Goal: Transaction & Acquisition: Purchase product/service

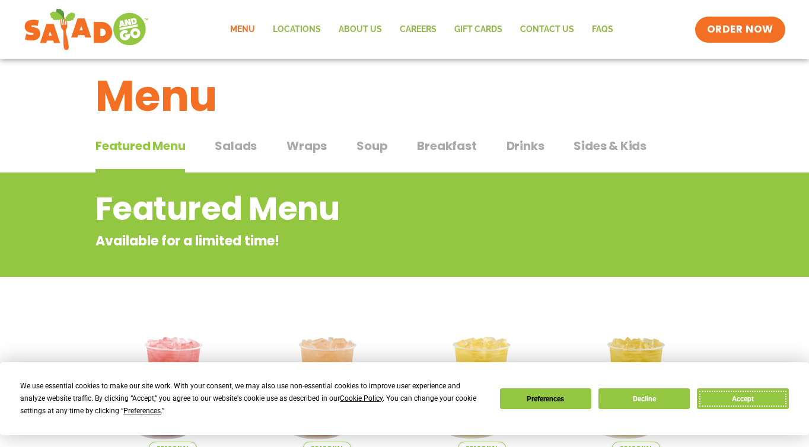
click at [739, 400] on button "Accept" at bounding box center [742, 398] width 91 height 21
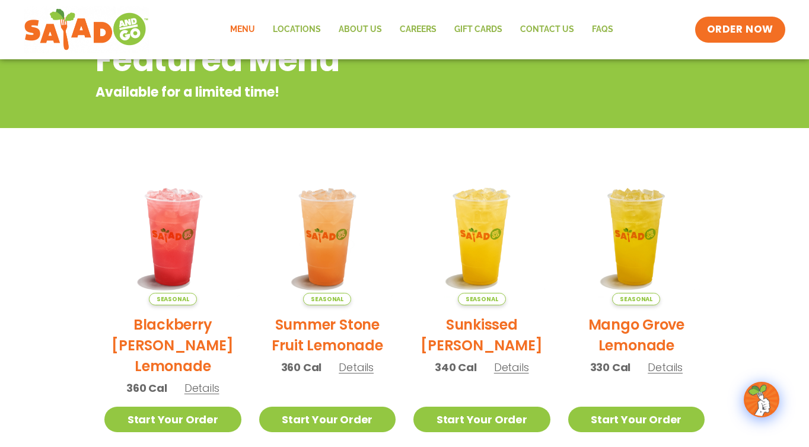
scroll to position [10, 0]
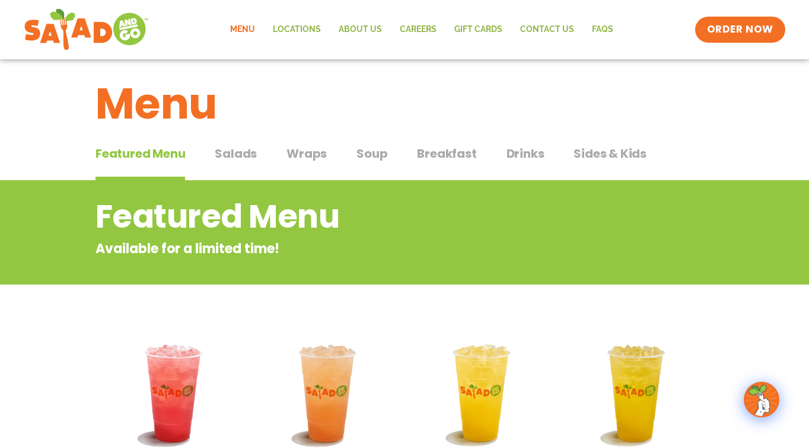
click at [305, 152] on span "Wraps" at bounding box center [306, 154] width 40 height 18
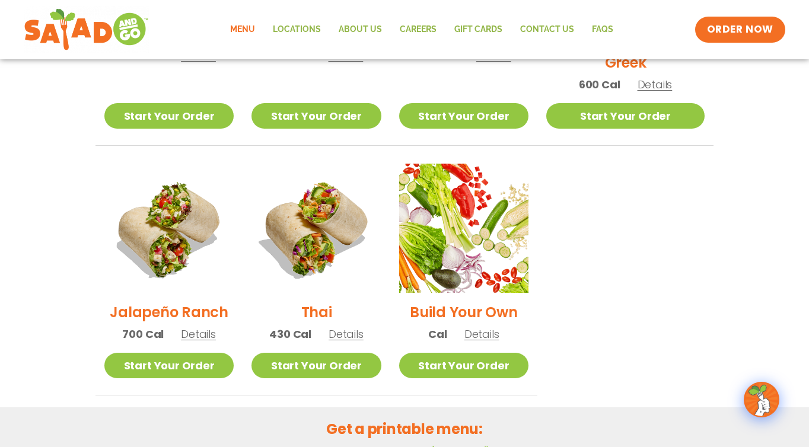
scroll to position [768, 0]
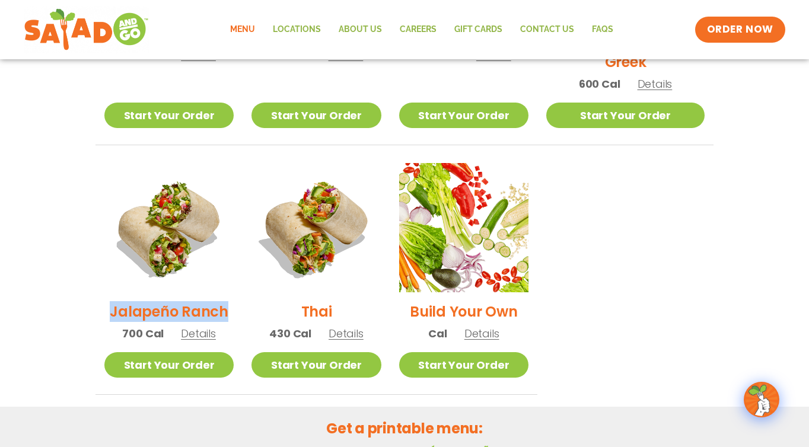
drag, startPoint x: 237, startPoint y: 298, endPoint x: 96, endPoint y: 296, distance: 141.1
click at [96, 296] on li "Jalapeño Ranch 700 Cal Details Start Your Order Start Your Order Jalapeño Ranch…" at bounding box center [168, 279] width 147 height 232
copy h2 "Jalapeño Ranch"
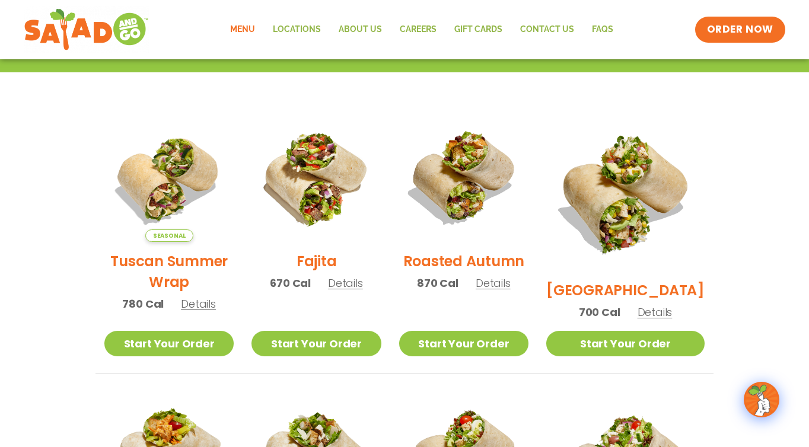
scroll to position [0, 0]
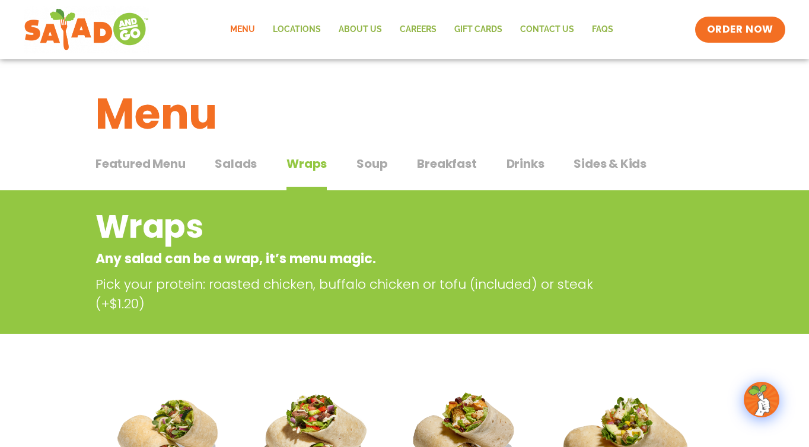
click at [526, 162] on span "Drinks" at bounding box center [525, 164] width 38 height 18
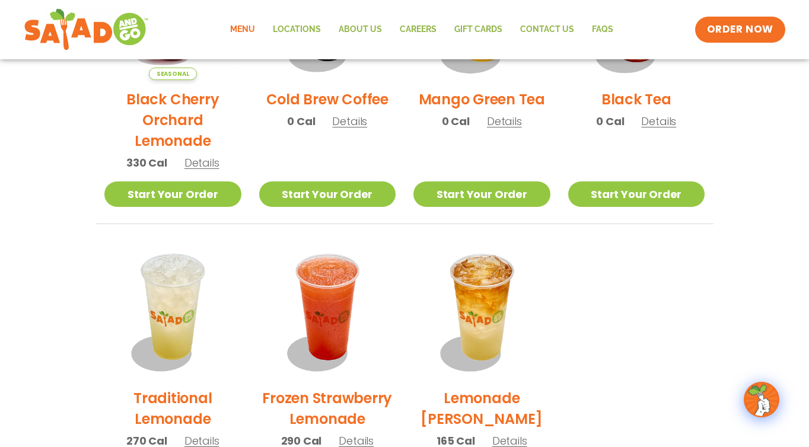
scroll to position [743, 0]
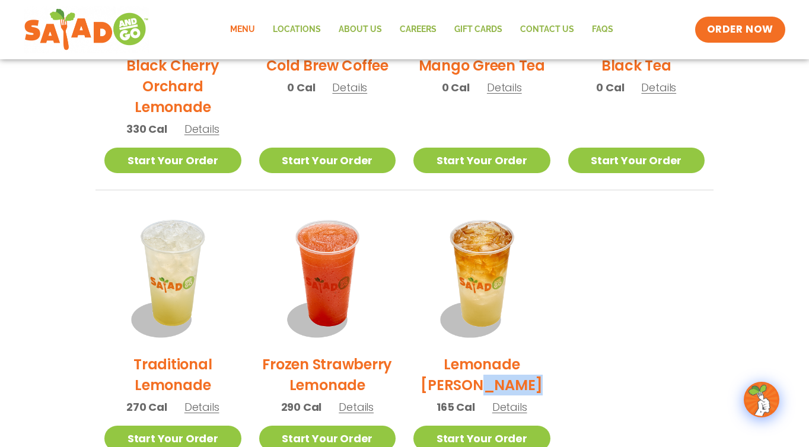
drag, startPoint x: 532, startPoint y: 385, endPoint x: 416, endPoint y: 378, distance: 116.4
click at [415, 378] on h2 "Lemonade [PERSON_NAME]" at bounding box center [481, 374] width 137 height 41
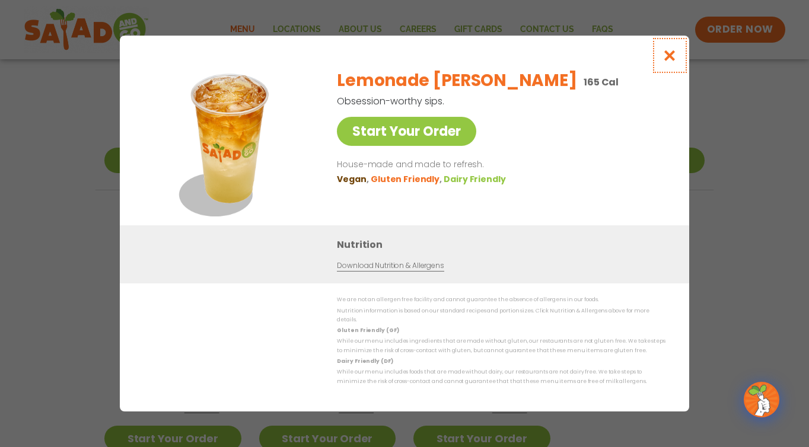
click at [669, 53] on icon "Close modal" at bounding box center [669, 55] width 15 height 12
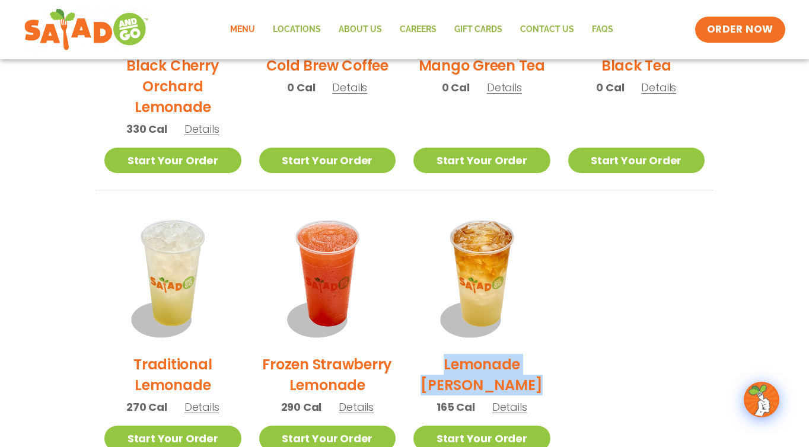
drag, startPoint x: 413, startPoint y: 360, endPoint x: 514, endPoint y: 390, distance: 105.6
click at [514, 390] on li "Lemonade [PERSON_NAME] 165 Cal Details Start Your Order Start Your Order Lemona…" at bounding box center [481, 338] width 155 height 260
copy h2 "Lemonade [PERSON_NAME]"
